Goal: Navigation & Orientation: Understand site structure

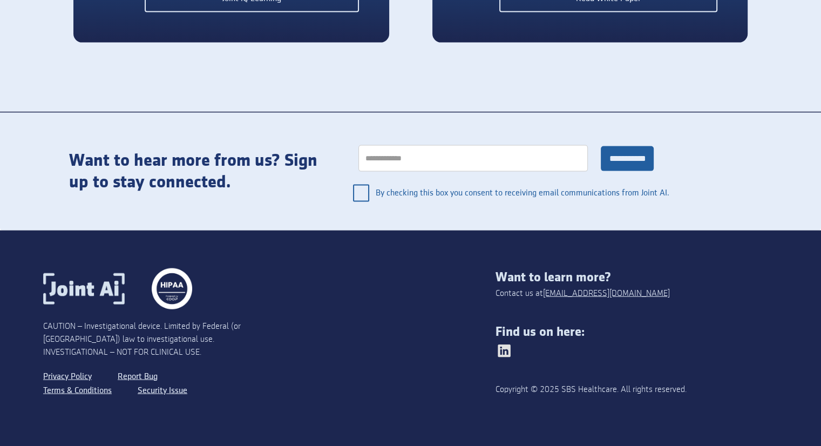
scroll to position [2274, 0]
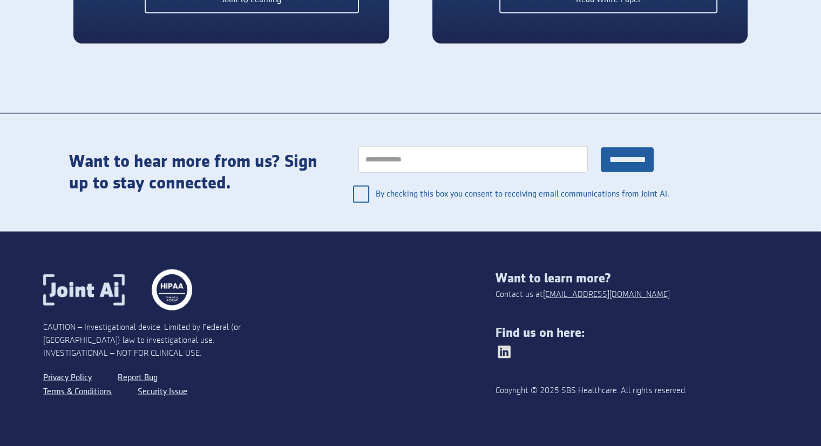
click at [168, 292] on img at bounding box center [172, 289] width 40 height 40
click at [96, 294] on img at bounding box center [83, 289] width 81 height 31
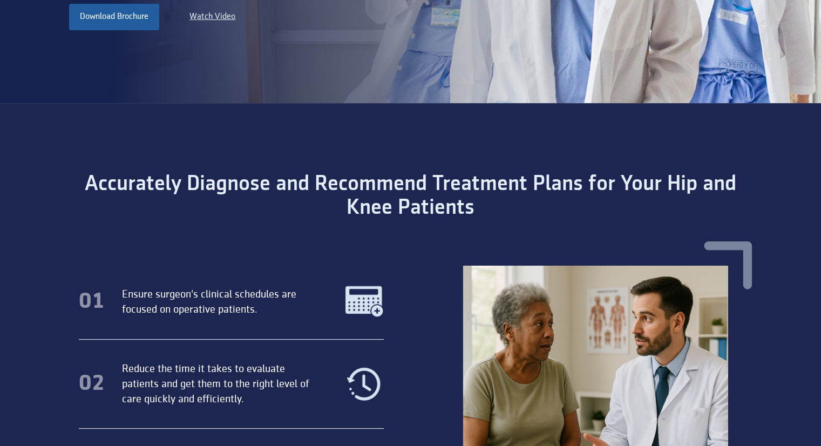
scroll to position [352, 0]
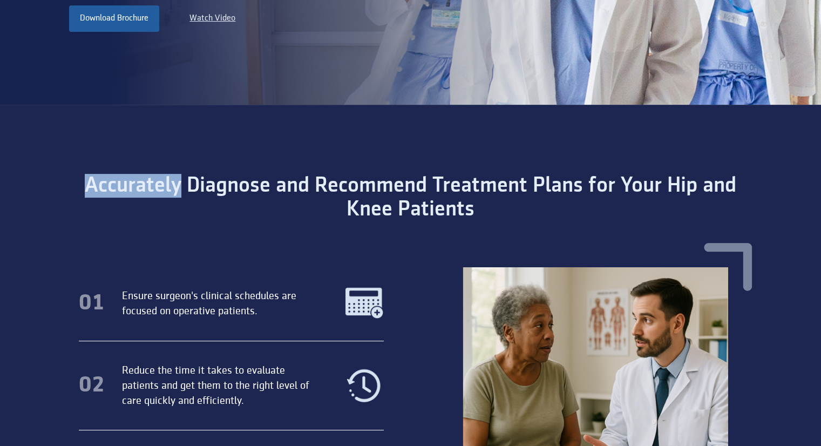
drag, startPoint x: 181, startPoint y: 188, endPoint x: 76, endPoint y: 190, distance: 105.2
click at [76, 190] on div "Accurately Diagnose and Recommend Treatment Plans for Your Hip and Knee Patients" at bounding box center [410, 197] width 717 height 47
click at [148, 197] on div "Accurately Diagnose and Recommend Treatment Plans for Your Hip and Knee Patients" at bounding box center [410, 197] width 717 height 47
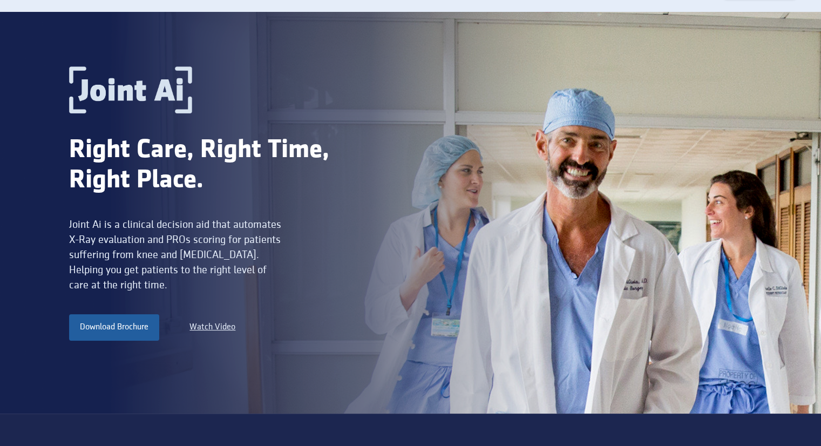
scroll to position [0, 0]
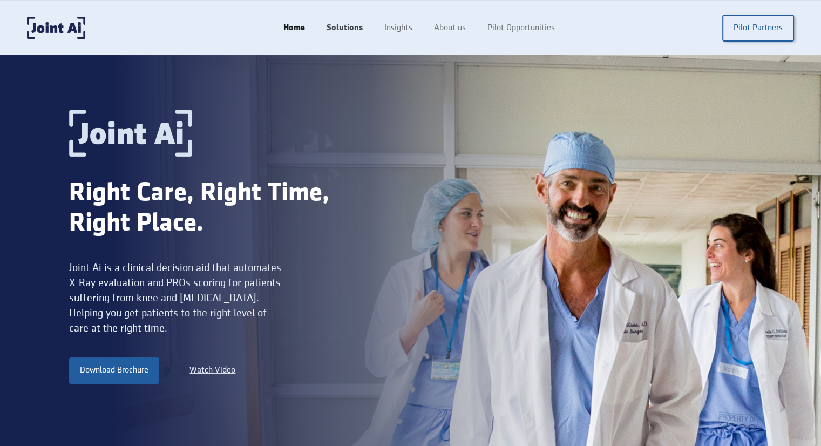
click at [330, 33] on link "Solutions" at bounding box center [345, 28] width 58 height 21
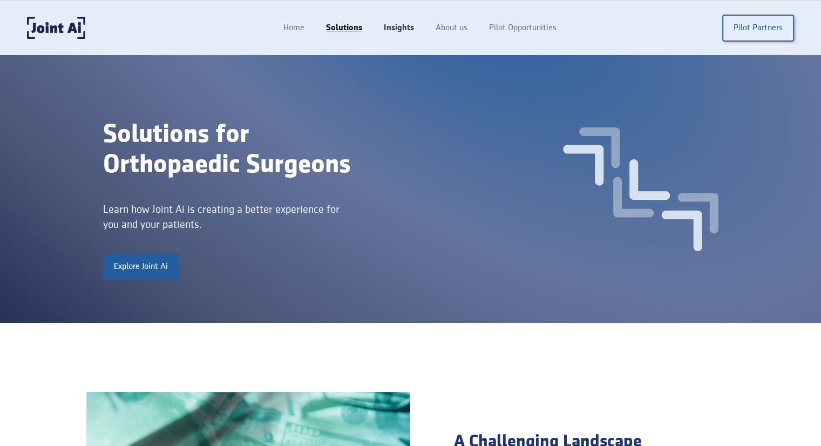
click at [398, 31] on link "Insights" at bounding box center [399, 28] width 52 height 21
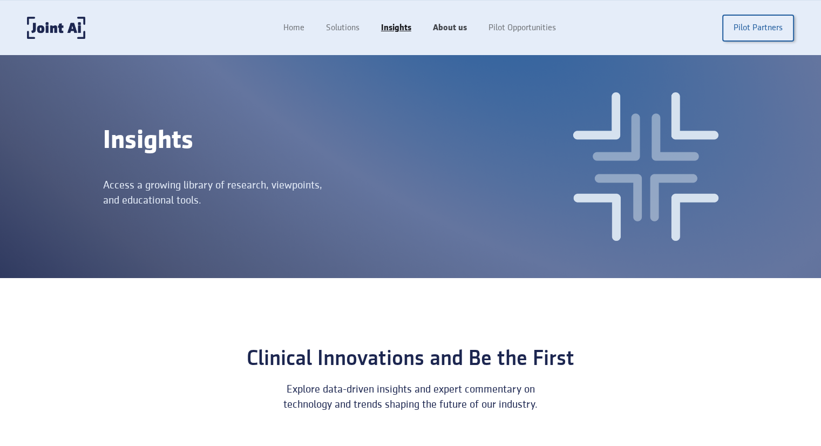
click at [455, 32] on link "About us" at bounding box center [450, 28] width 56 height 21
